Goal: Task Accomplishment & Management: Use online tool/utility

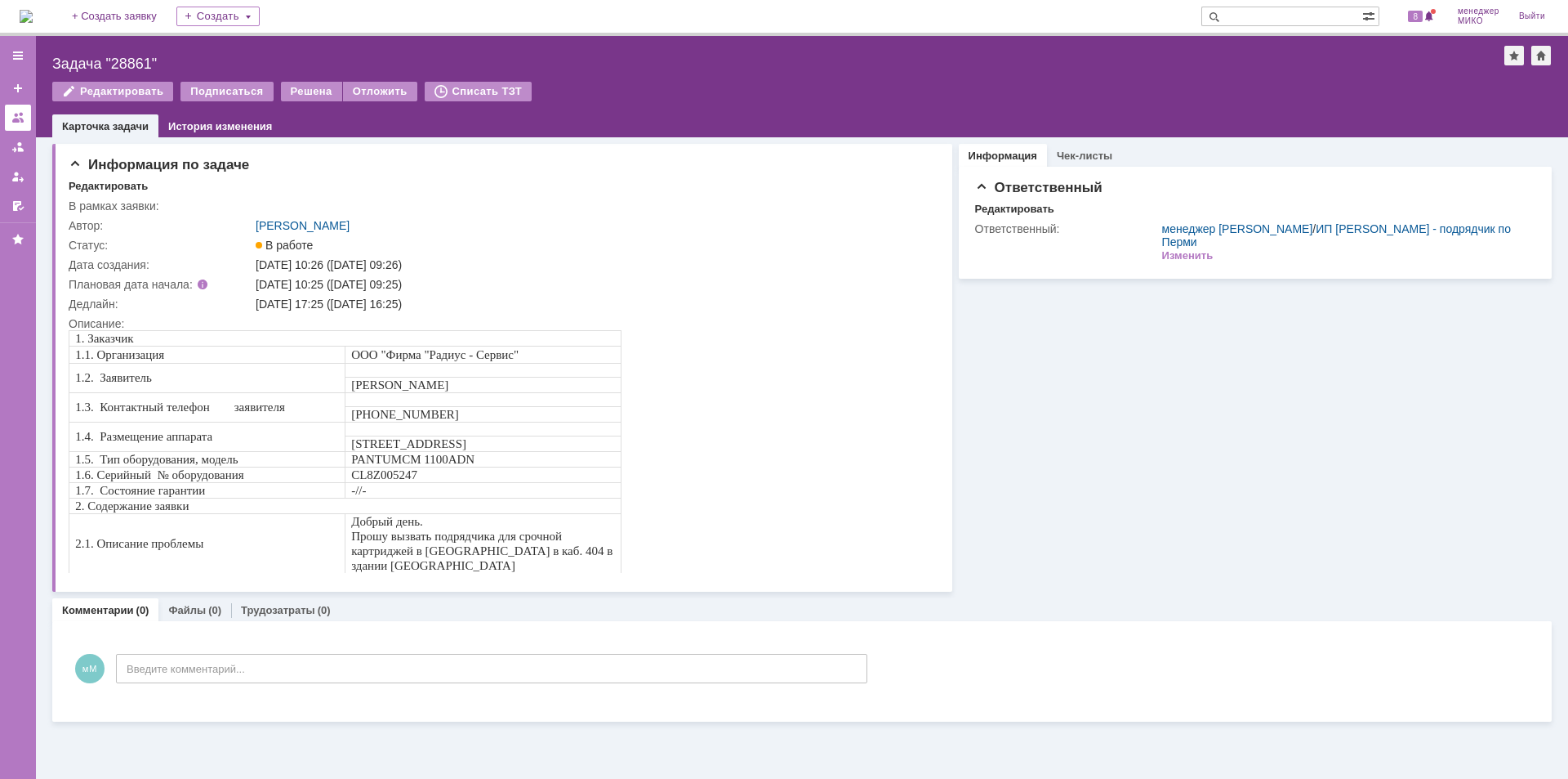
click at [16, 112] on div at bounding box center [18, 117] width 13 height 13
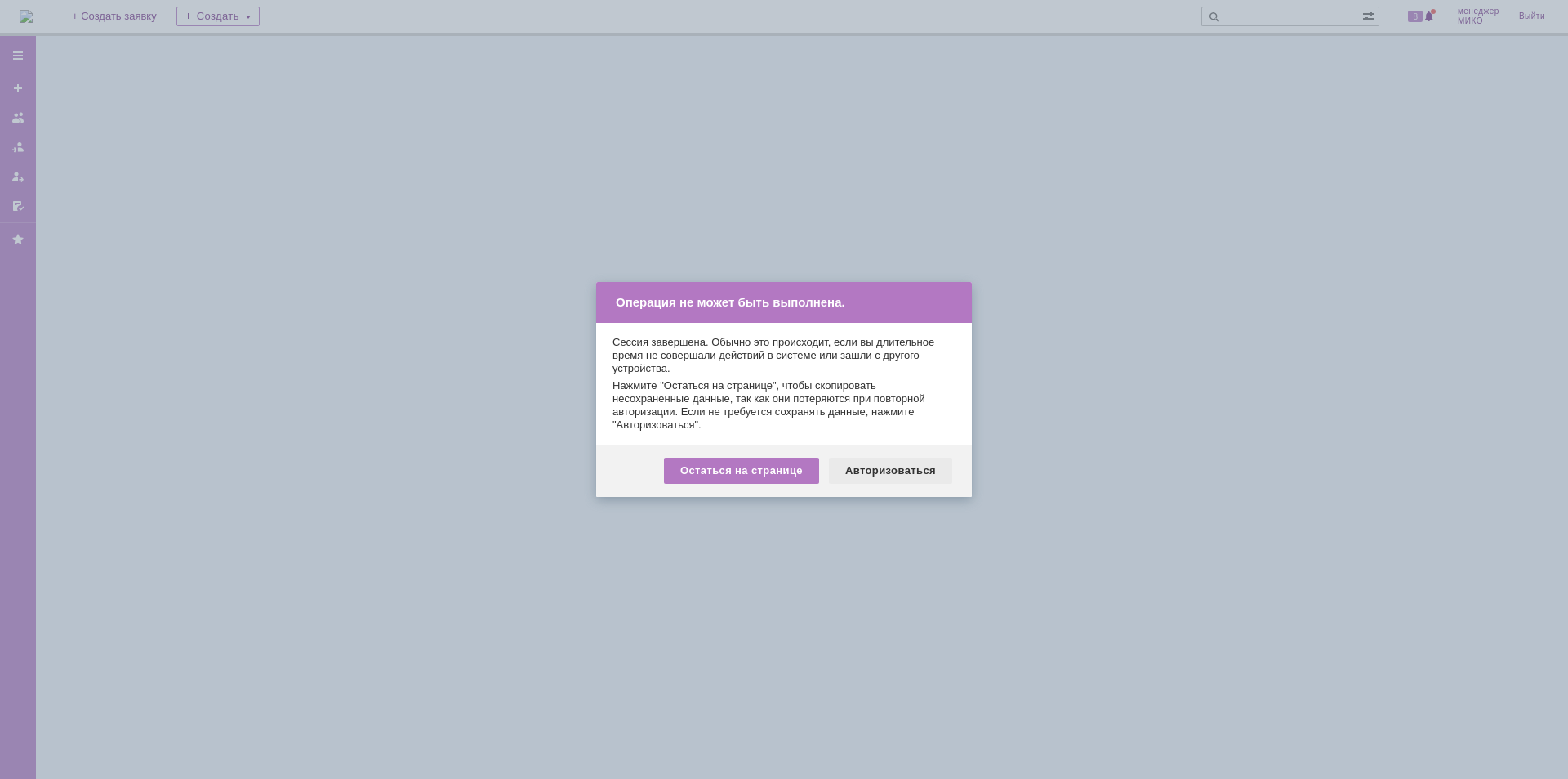
click at [916, 475] on div "Авторизоваться" at bounding box center [890, 470] width 123 height 26
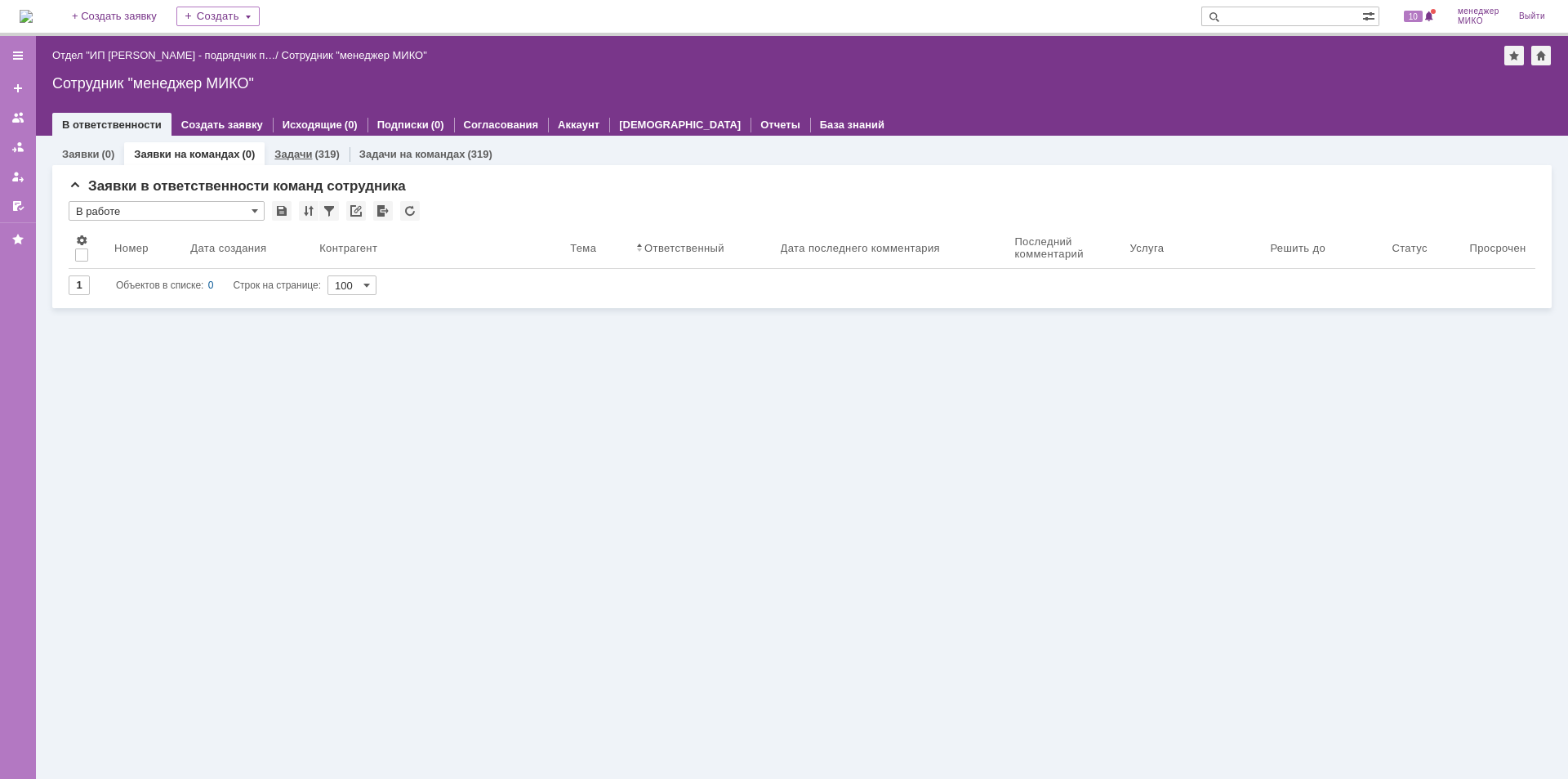
click at [315, 152] on div "(319)" at bounding box center [326, 153] width 24 height 12
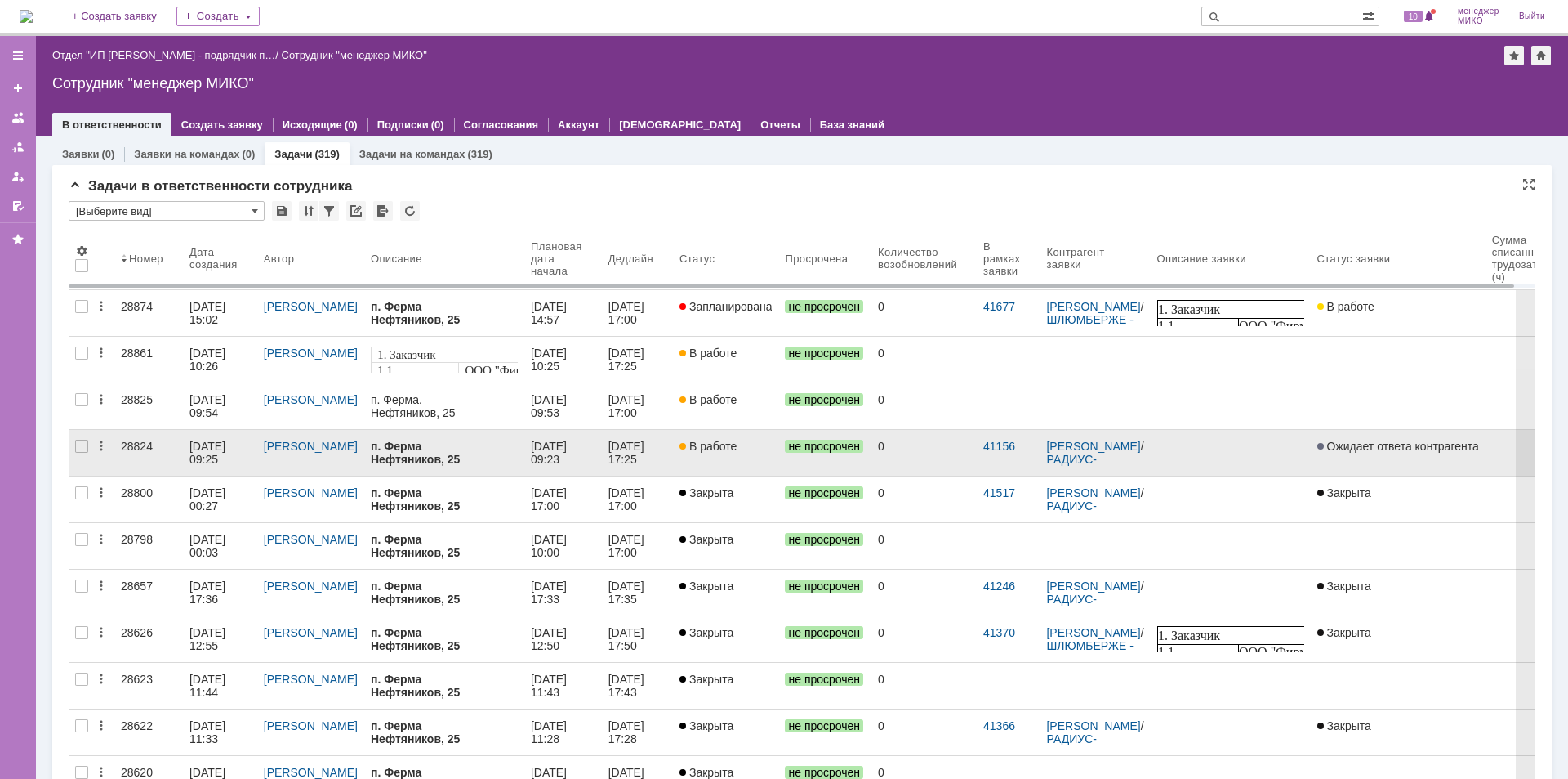
click at [128, 447] on div "28824" at bounding box center [148, 447] width 56 height 13
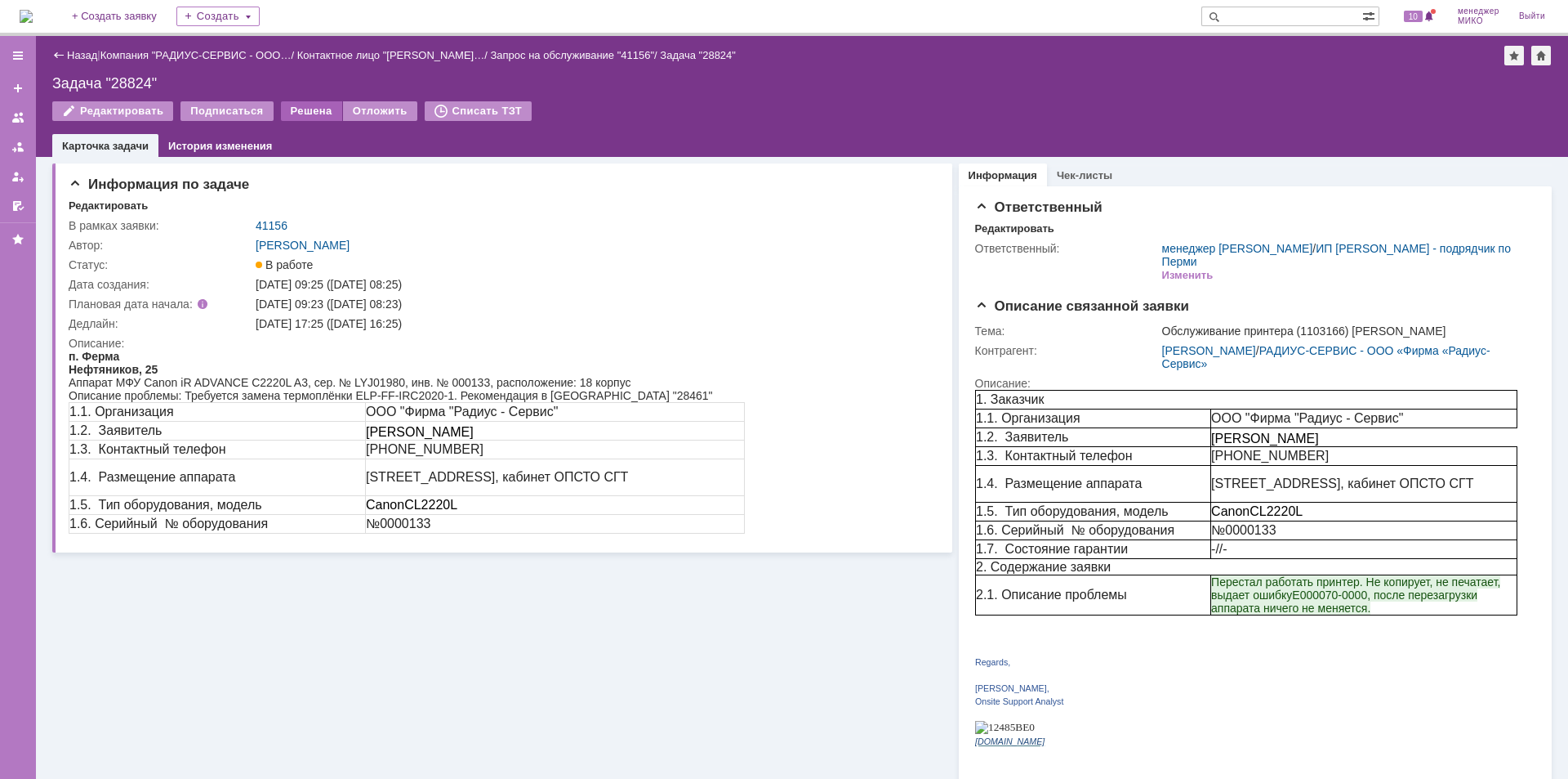
click at [310, 114] on div "Решена" at bounding box center [311, 112] width 62 height 20
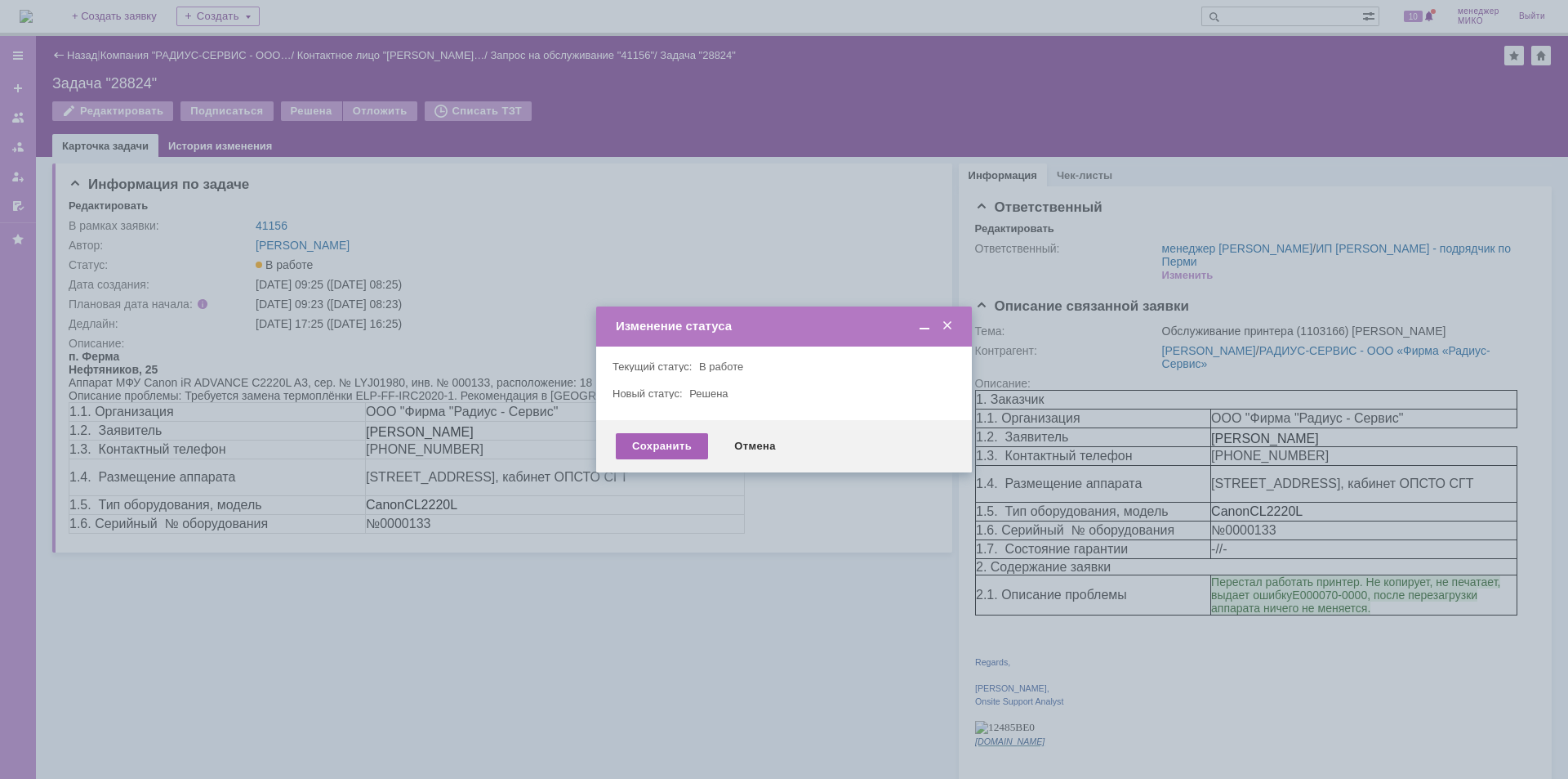
click at [671, 443] on div "Сохранить" at bounding box center [661, 446] width 92 height 26
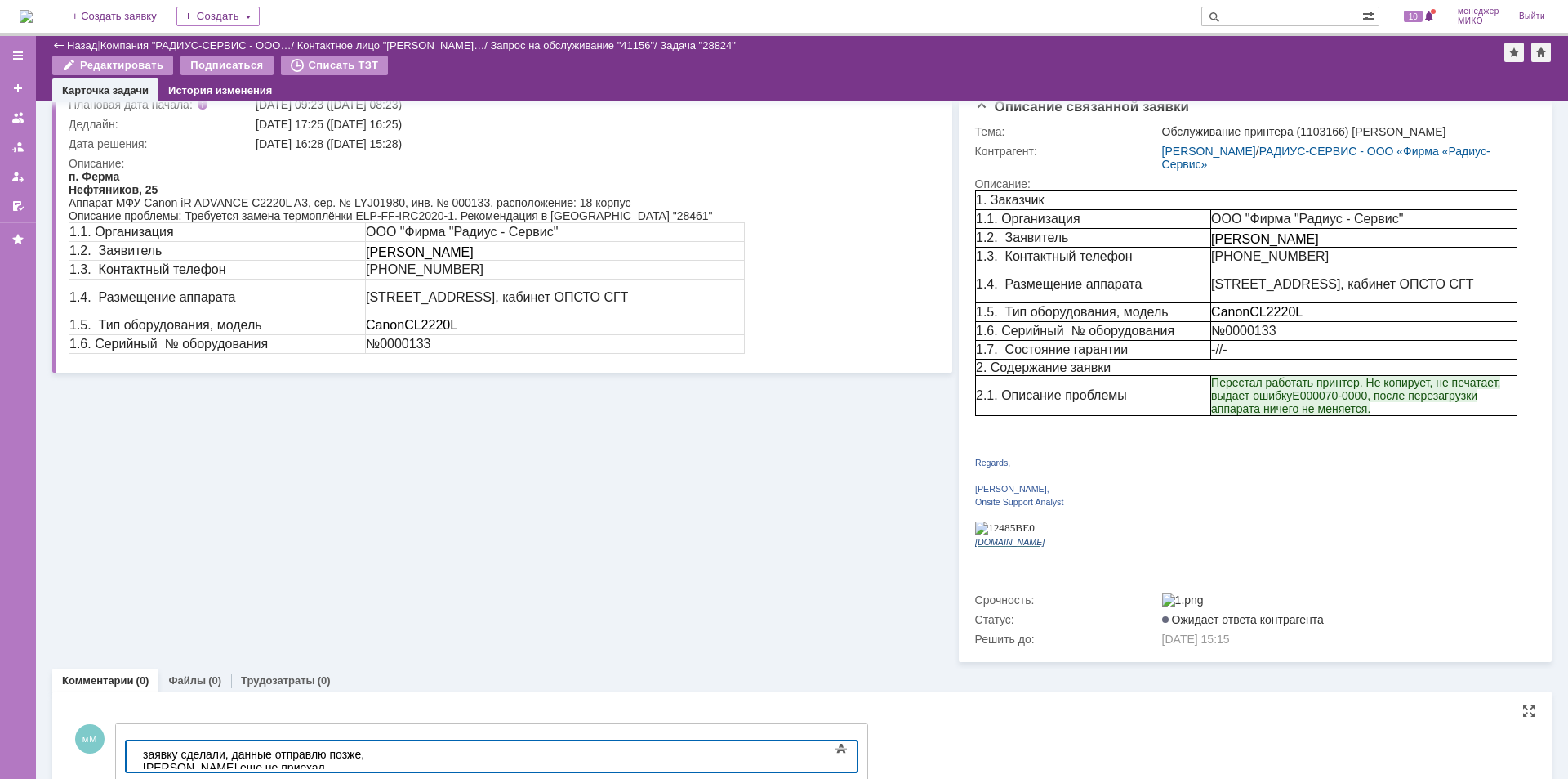
click at [375, 751] on div "заявку сделали, данные отправлю позже, [PERSON_NAME] еще не приехал." at bounding box center [259, 760] width 231 height 26
click at [375, 755] on div "заявку сделали, данные отправлю позже, инженер еще не приехал." at bounding box center [259, 760] width 231 height 26
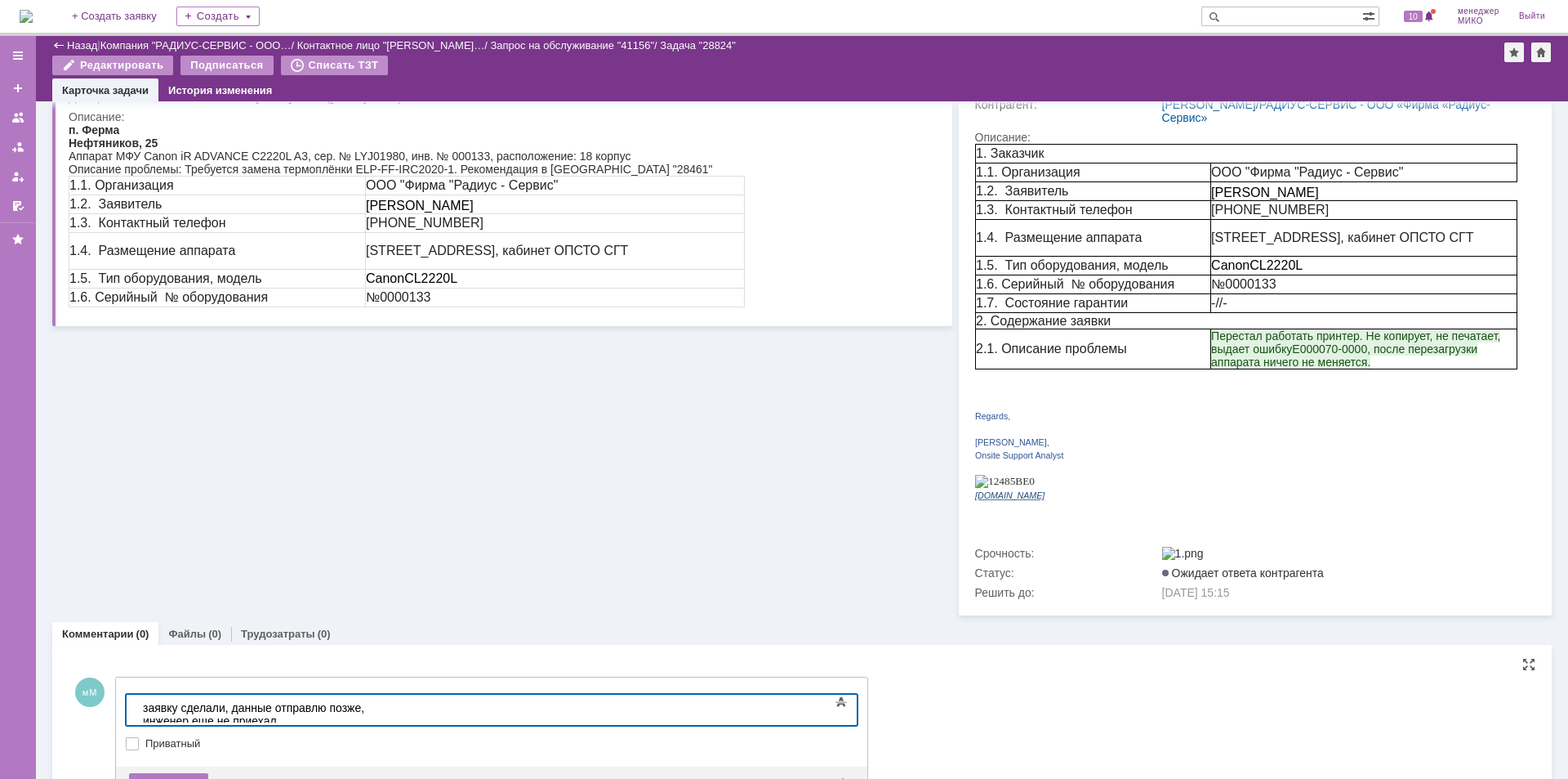
scroll to position [230, 0]
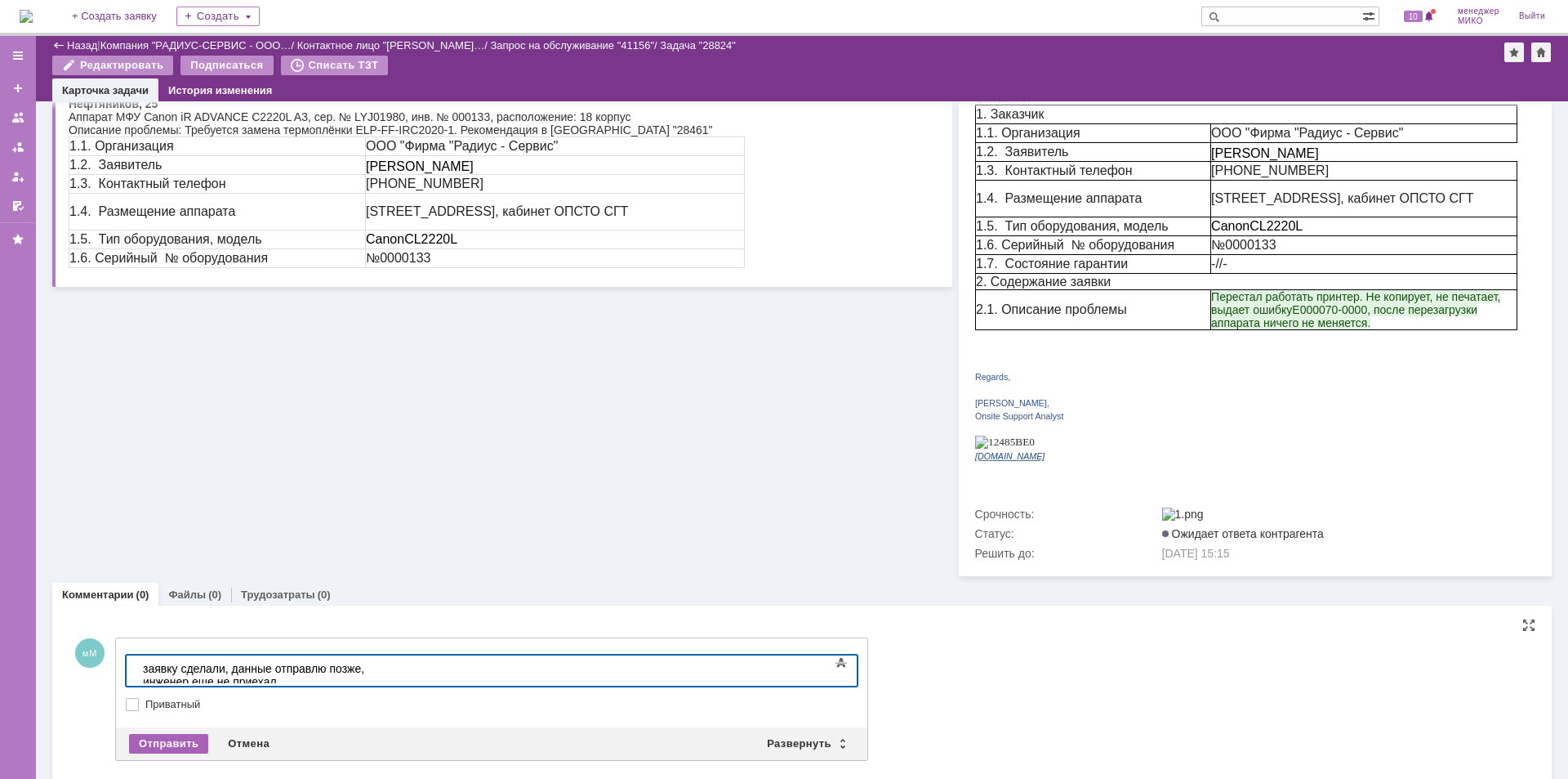
click at [177, 734] on div "Отправить" at bounding box center [168, 744] width 79 height 20
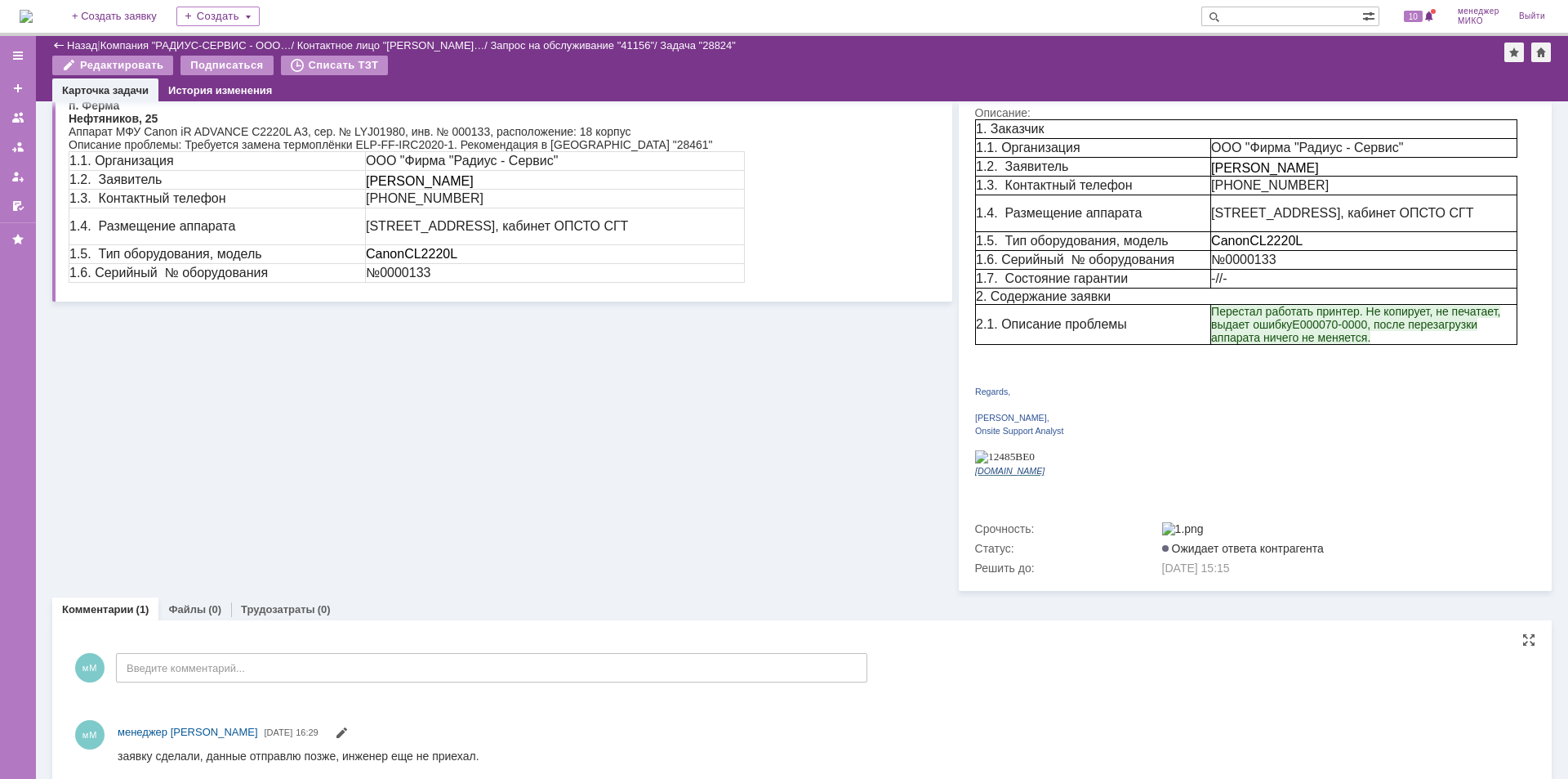
scroll to position [0, 0]
drag, startPoint x: 485, startPoint y: 760, endPoint x: 225, endPoint y: 1491, distance: 775.9
click at [117, 761] on html "заявку сделали, данные отправлю позже, инженер еще не приехал." at bounding box center [816, 756] width 1398 height 15
copy div "заявку сделали, данные отправлю позже, инженер еще не приехал."
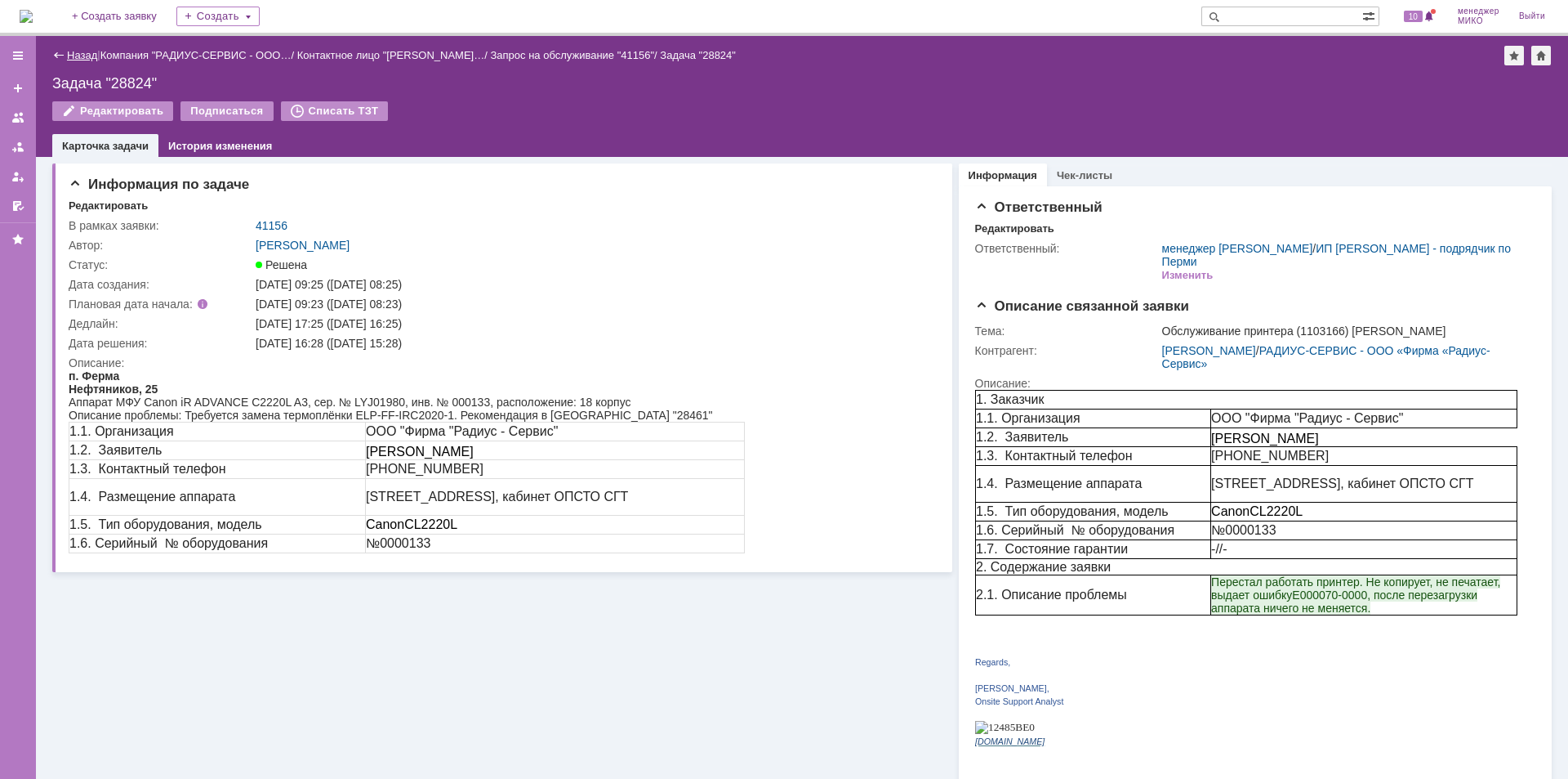
click at [81, 58] on link "Назад" at bounding box center [82, 55] width 30 height 12
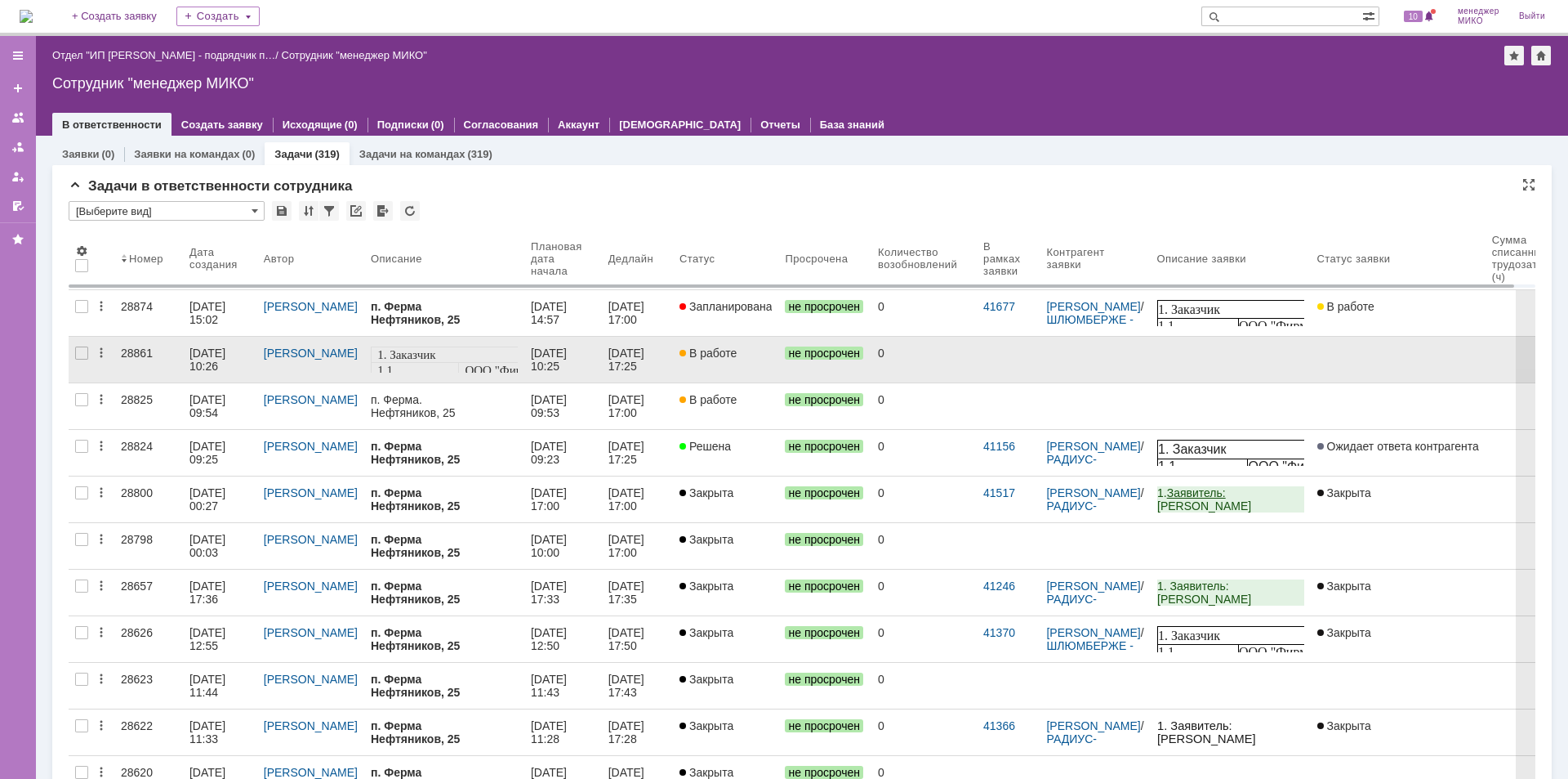
click at [153, 359] on link "28861" at bounding box center [148, 359] width 68 height 46
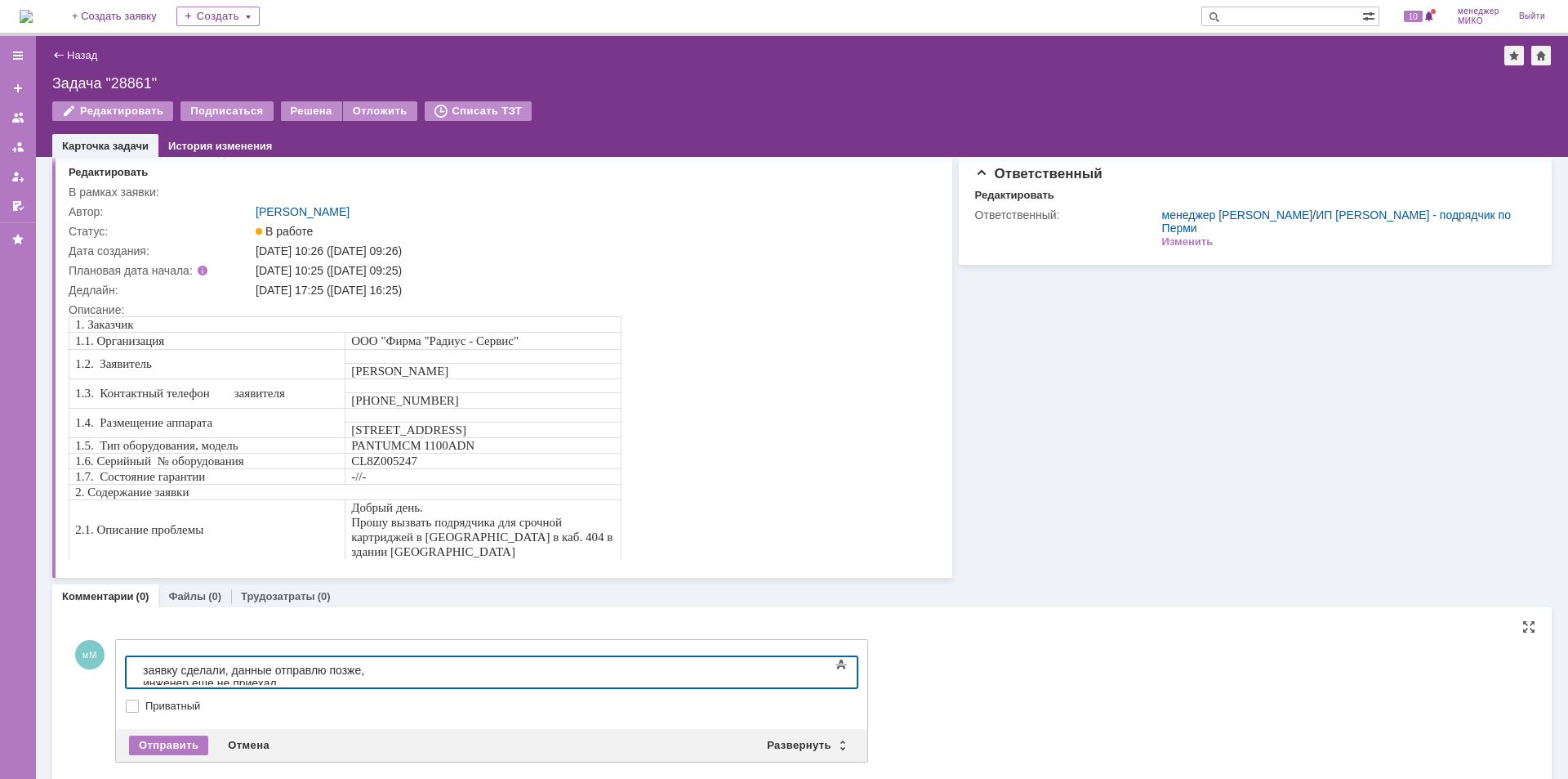
scroll to position [56, 0]
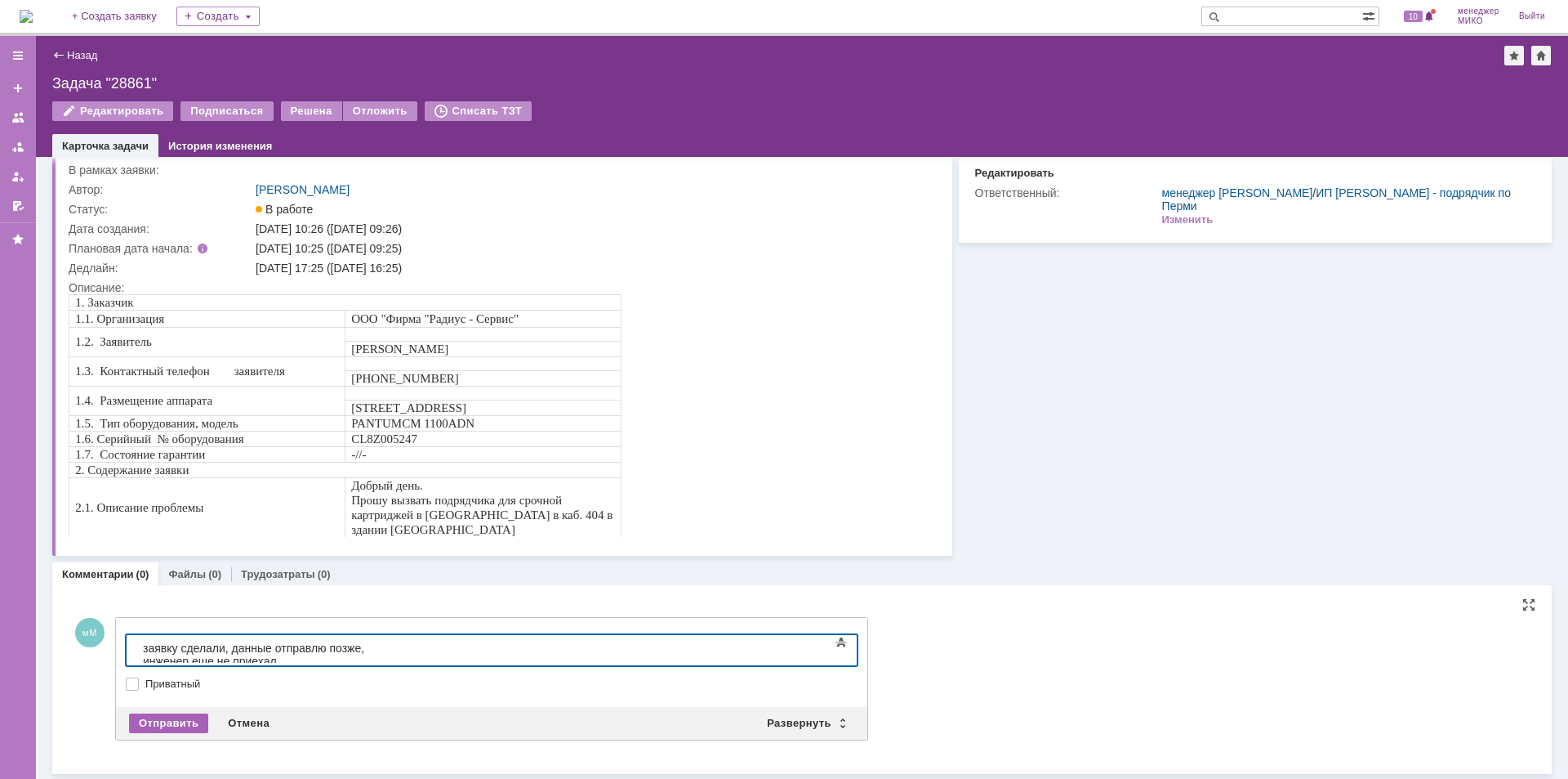
click at [186, 723] on div "Отправить" at bounding box center [168, 723] width 79 height 20
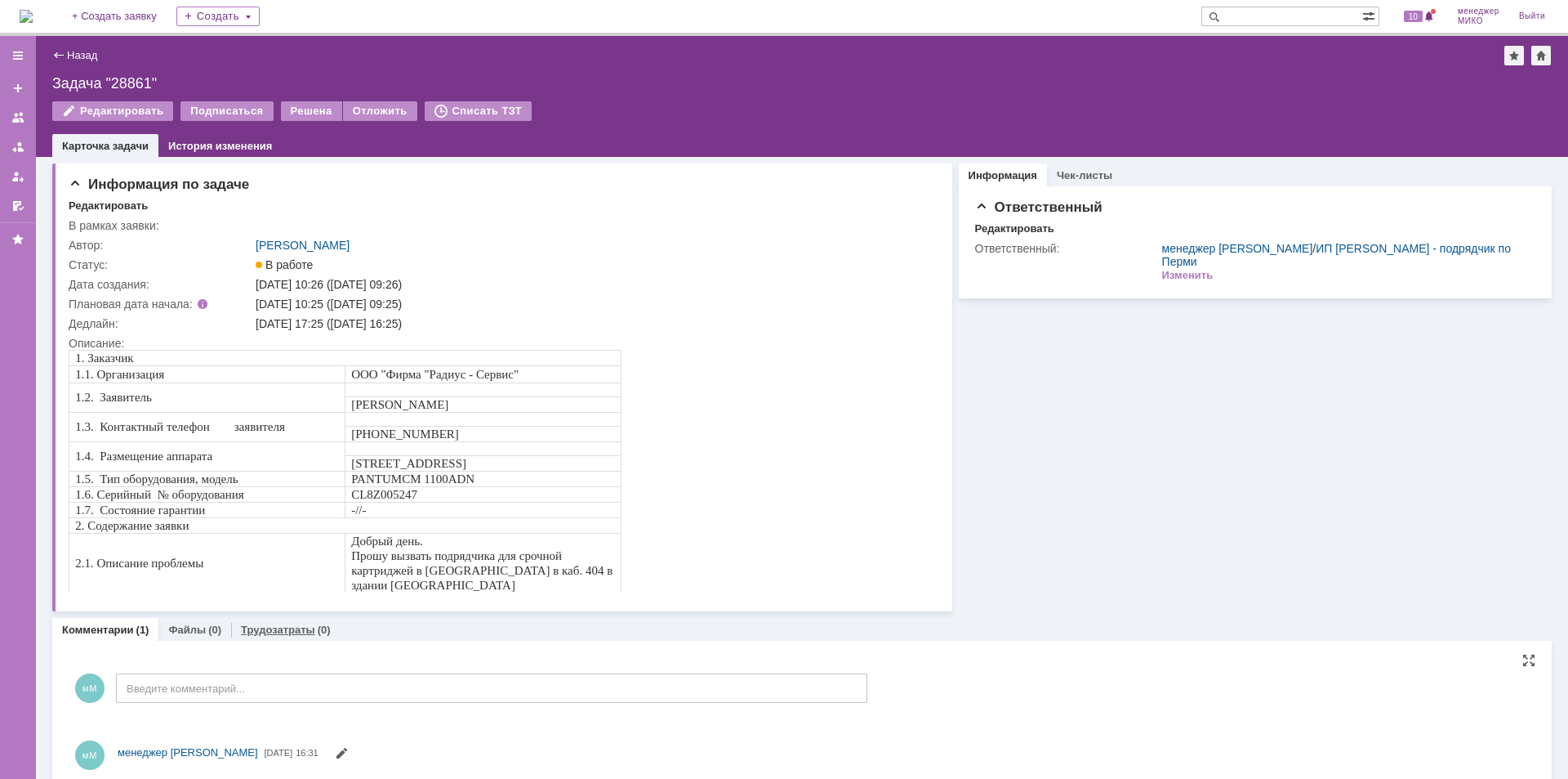
scroll to position [0, 0]
click at [306, 111] on div "Решена" at bounding box center [311, 112] width 62 height 20
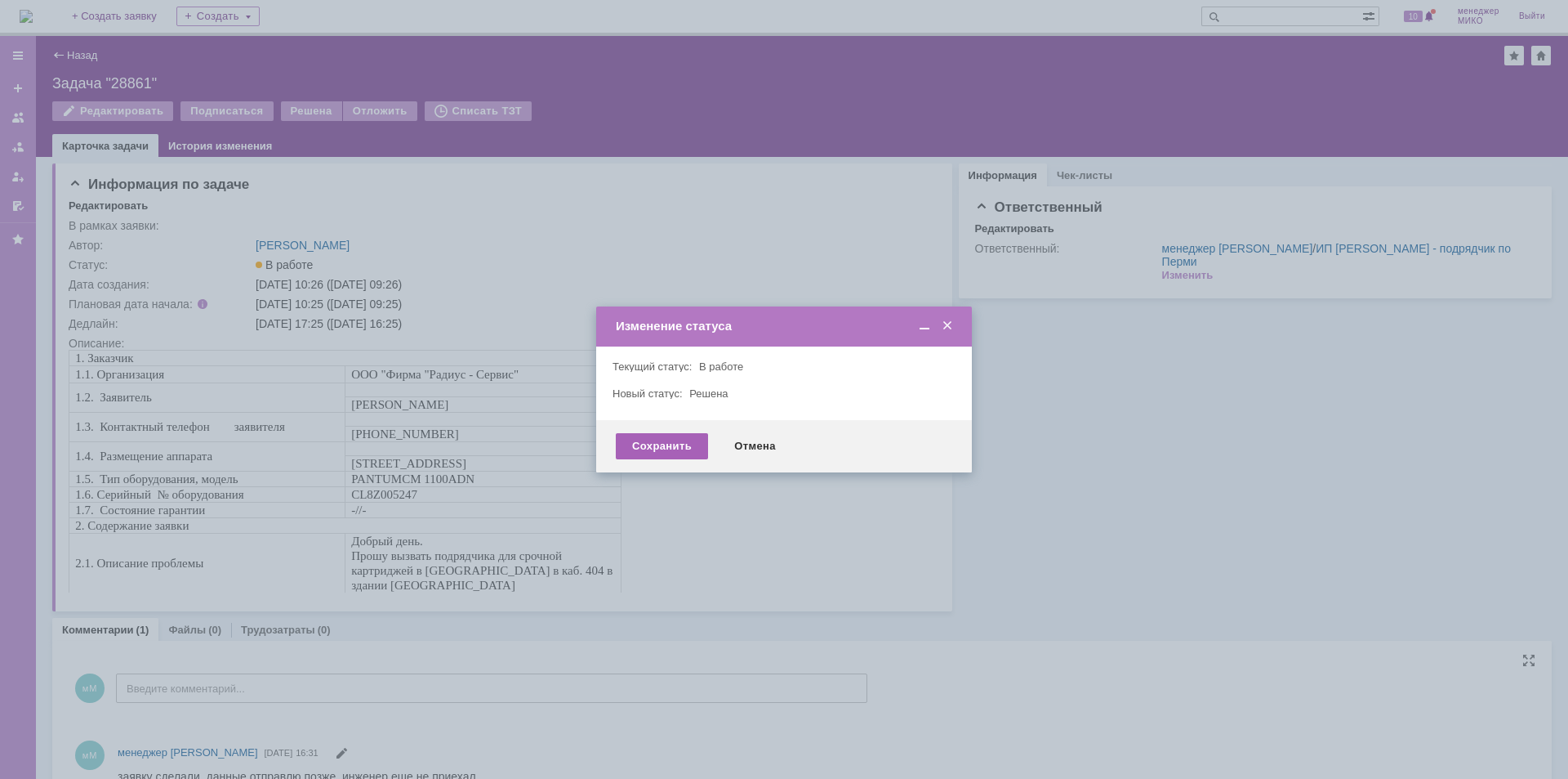
click at [651, 454] on div "Сохранить" at bounding box center [661, 446] width 92 height 26
